Goal: Navigation & Orientation: Understand site structure

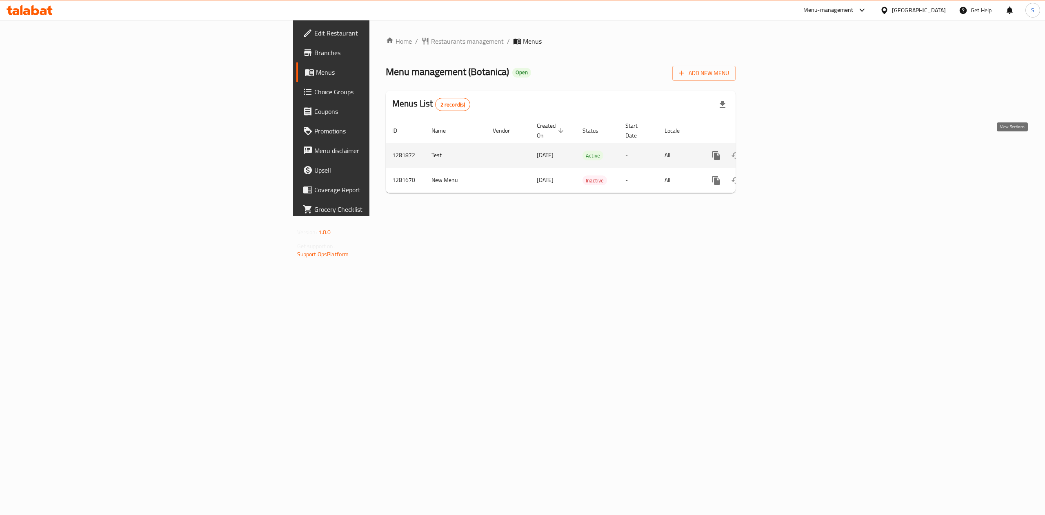
click at [779, 152] on icon "enhanced table" at bounding box center [775, 155] width 7 height 7
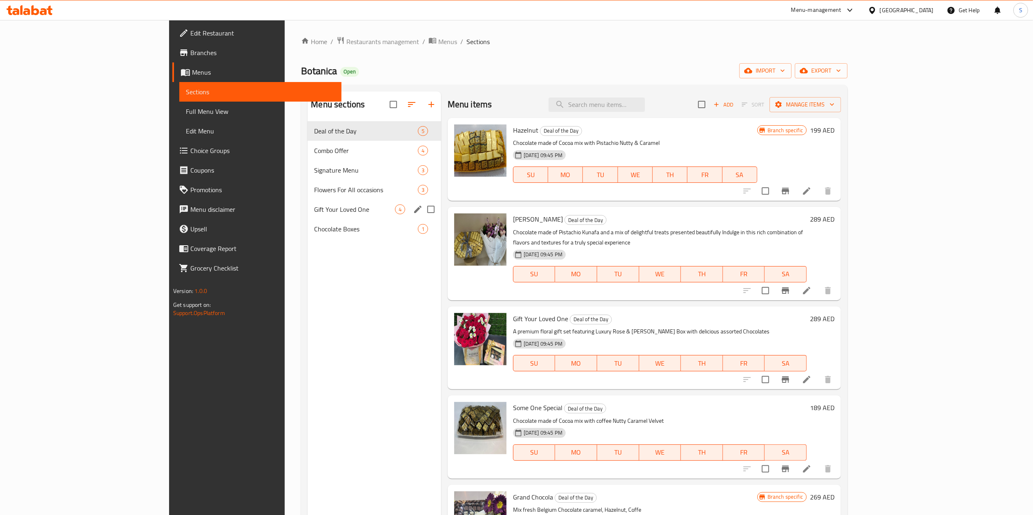
click at [314, 212] on span "Gift Your Loved One" at bounding box center [354, 210] width 80 height 10
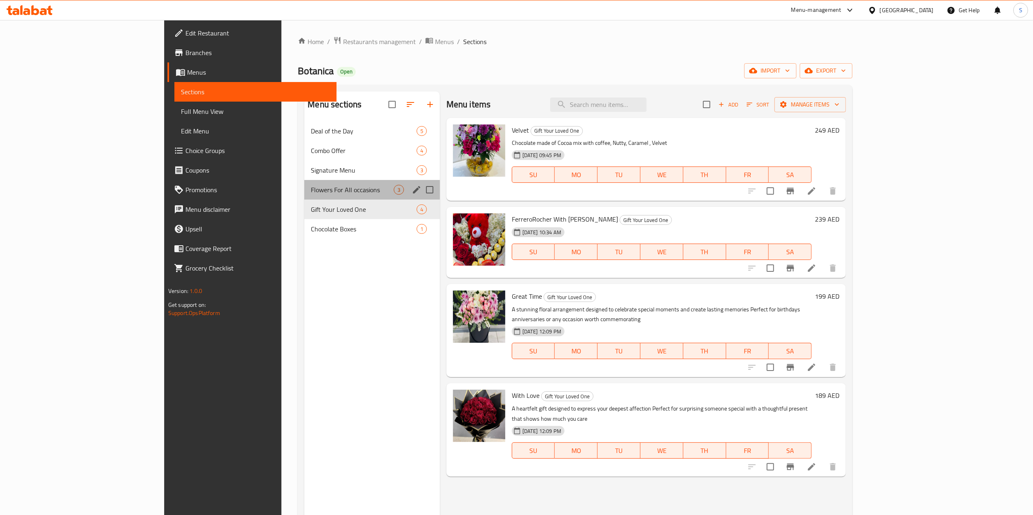
click at [304, 196] on div "Flowers For All occasions 3" at bounding box center [371, 190] width 135 height 20
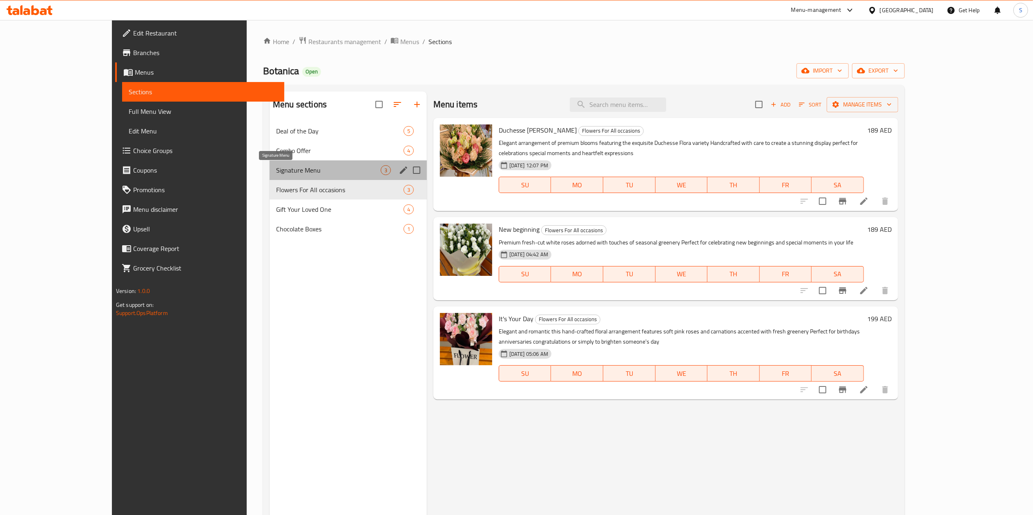
click at [278, 169] on span "Signature Menu" at bounding box center [328, 170] width 105 height 10
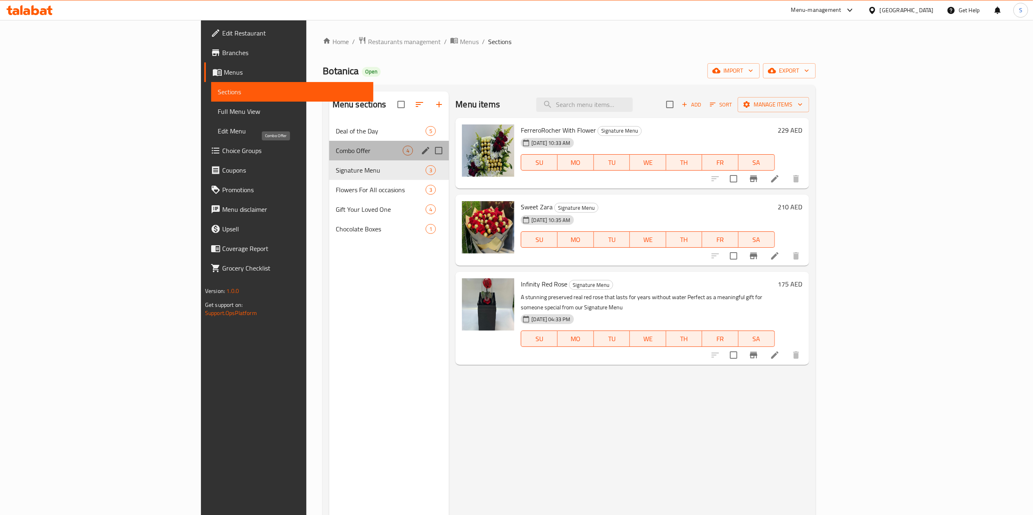
click at [336, 156] on span "Combo Offer" at bounding box center [369, 151] width 67 height 10
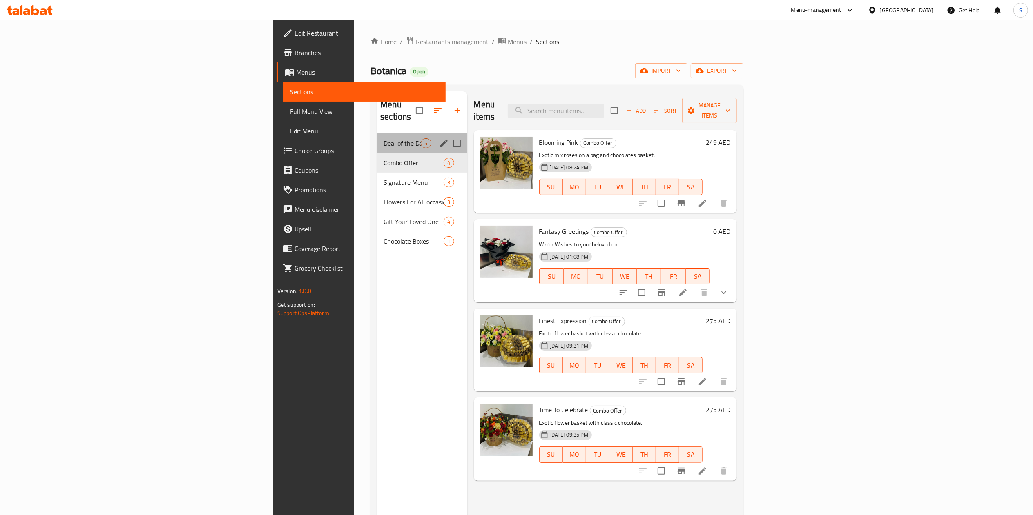
click at [377, 134] on div "Deal of the Day 5" at bounding box center [422, 144] width 90 height 20
